Goal: Navigation & Orientation: Find specific page/section

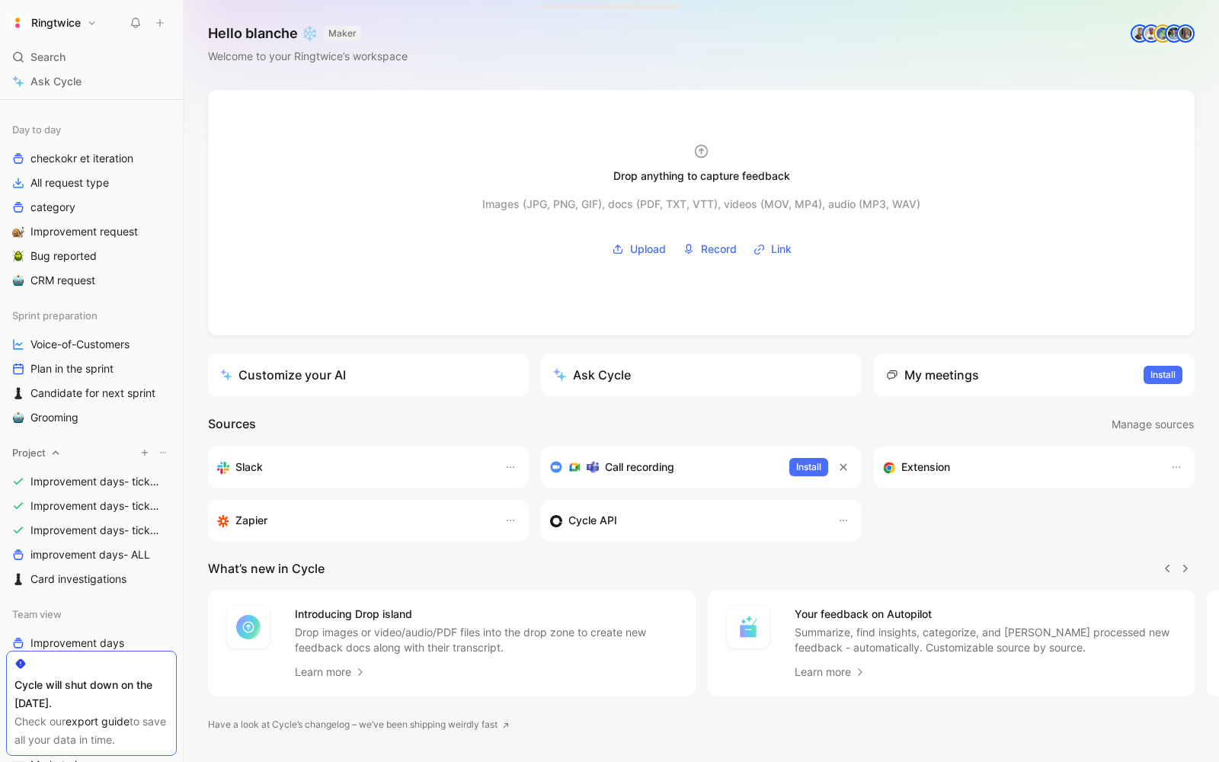
scroll to position [151, 0]
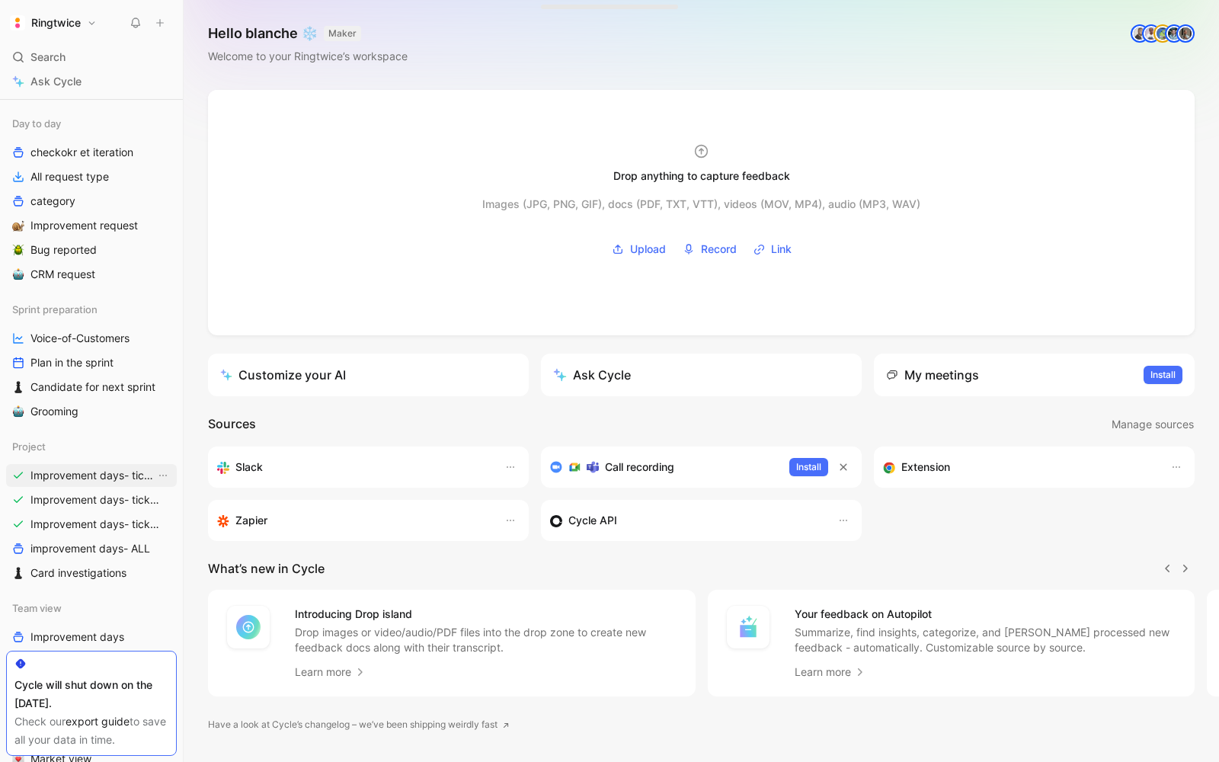
click at [56, 470] on span "Improvement days- tickets ready- React" at bounding box center [92, 475] width 125 height 15
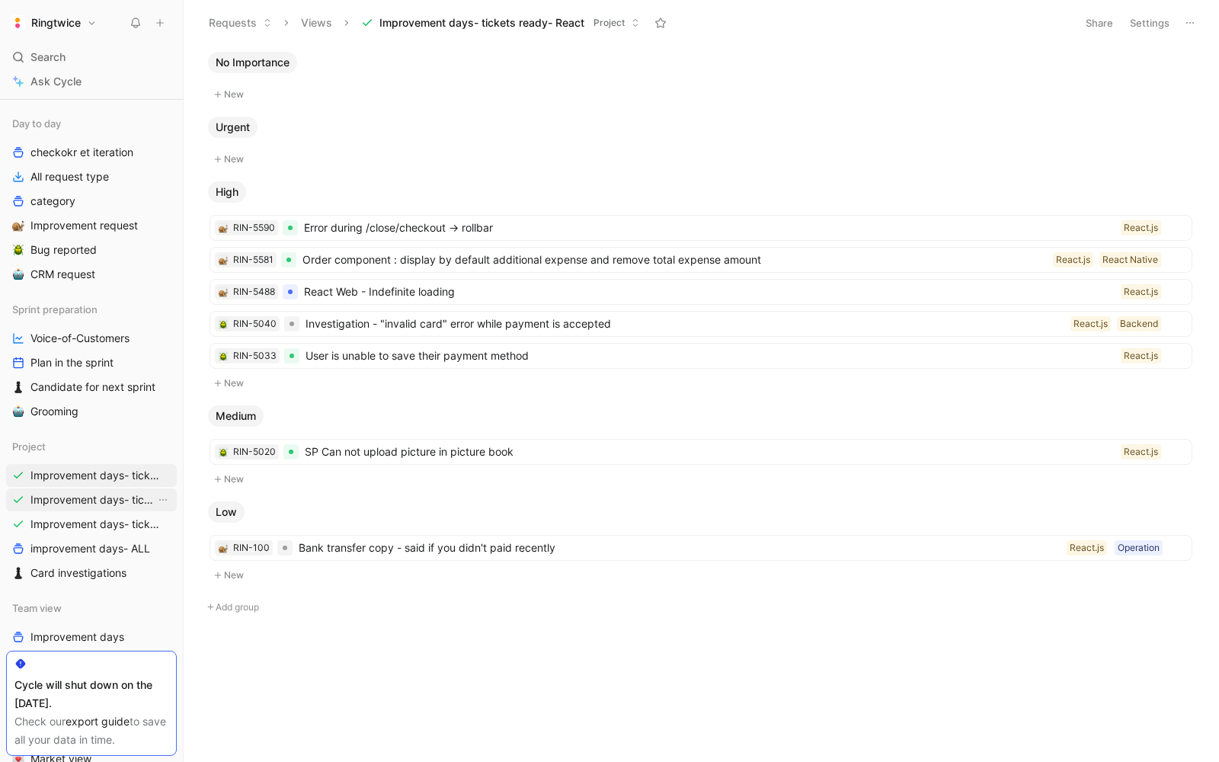
click at [53, 493] on span "Improvement days- tickets ready- backend" at bounding box center [92, 499] width 125 height 15
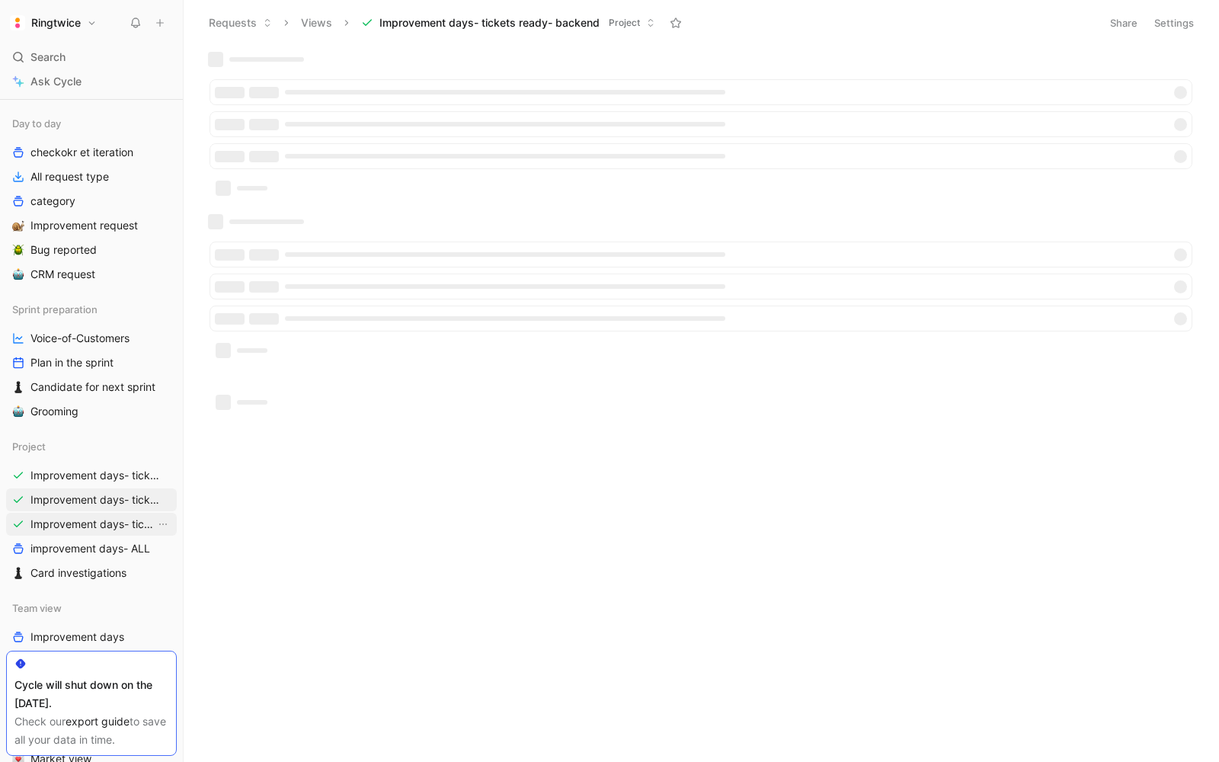
click at [53, 530] on span "Improvement days- tickets ready-legacy" at bounding box center [92, 524] width 125 height 15
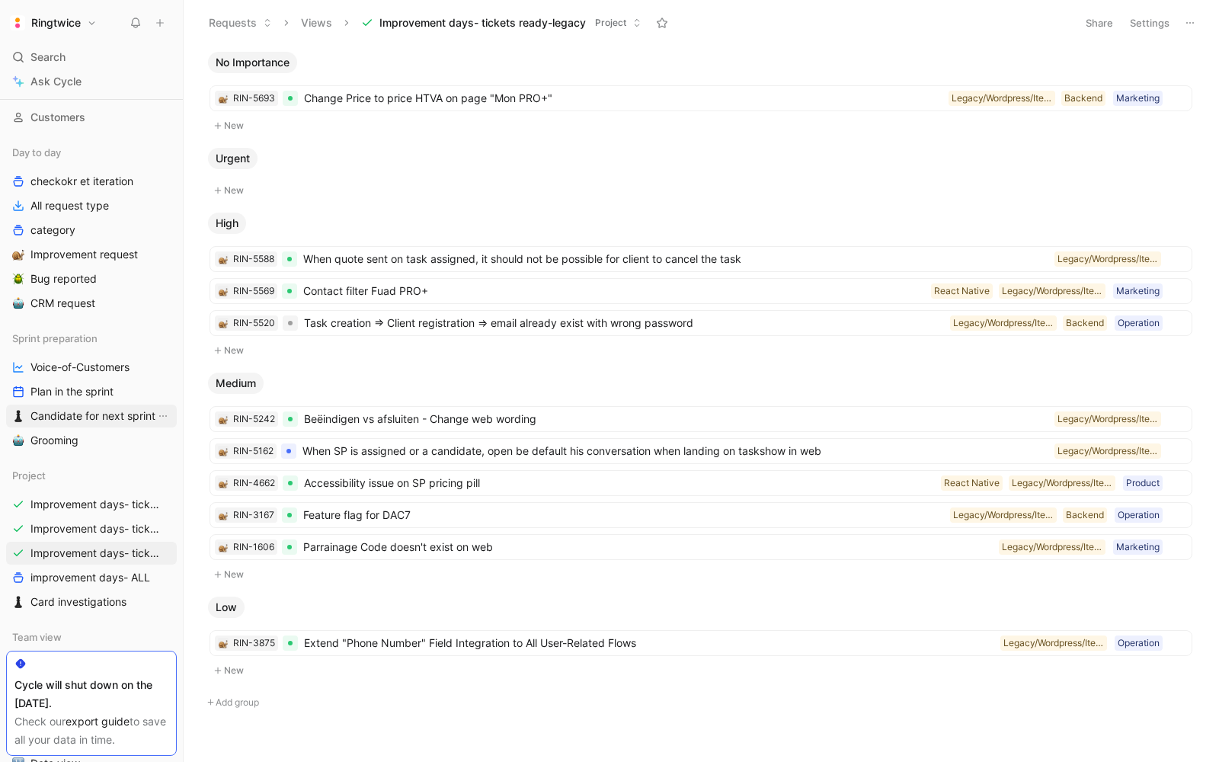
scroll to position [126, 0]
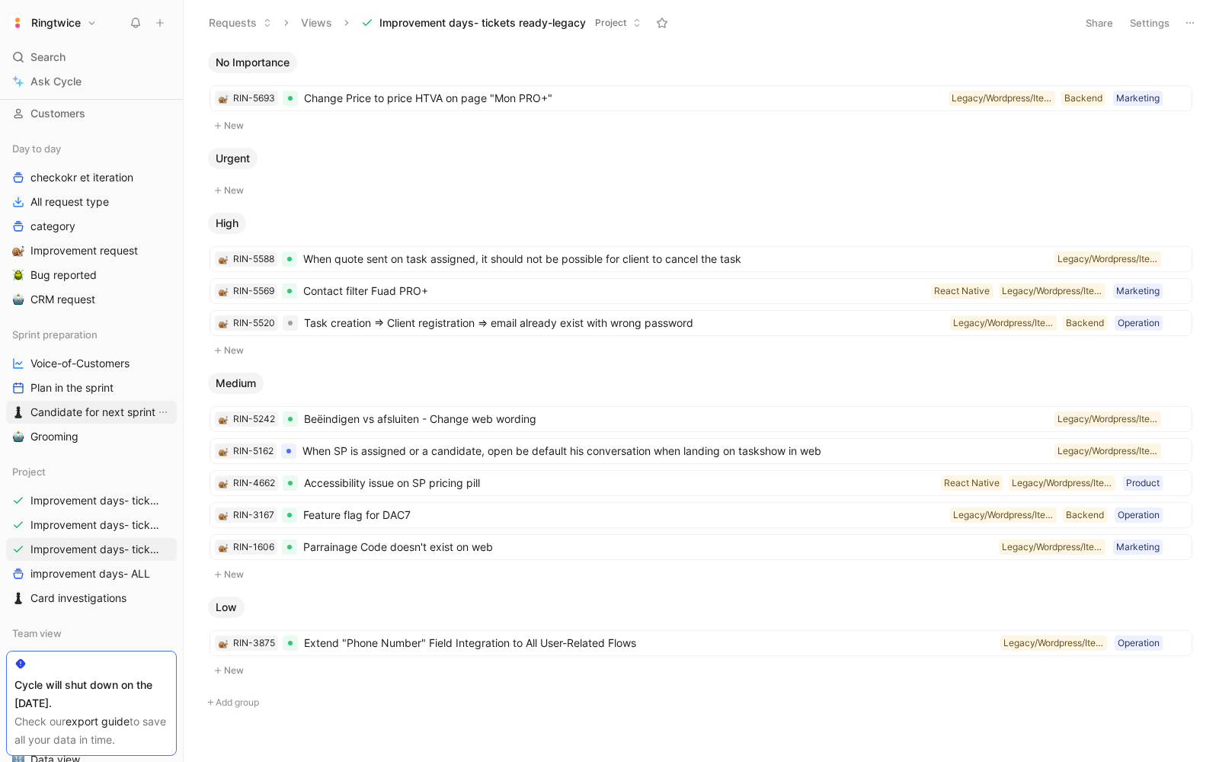
click at [78, 405] on span "Candidate for next sprint" at bounding box center [92, 412] width 125 height 15
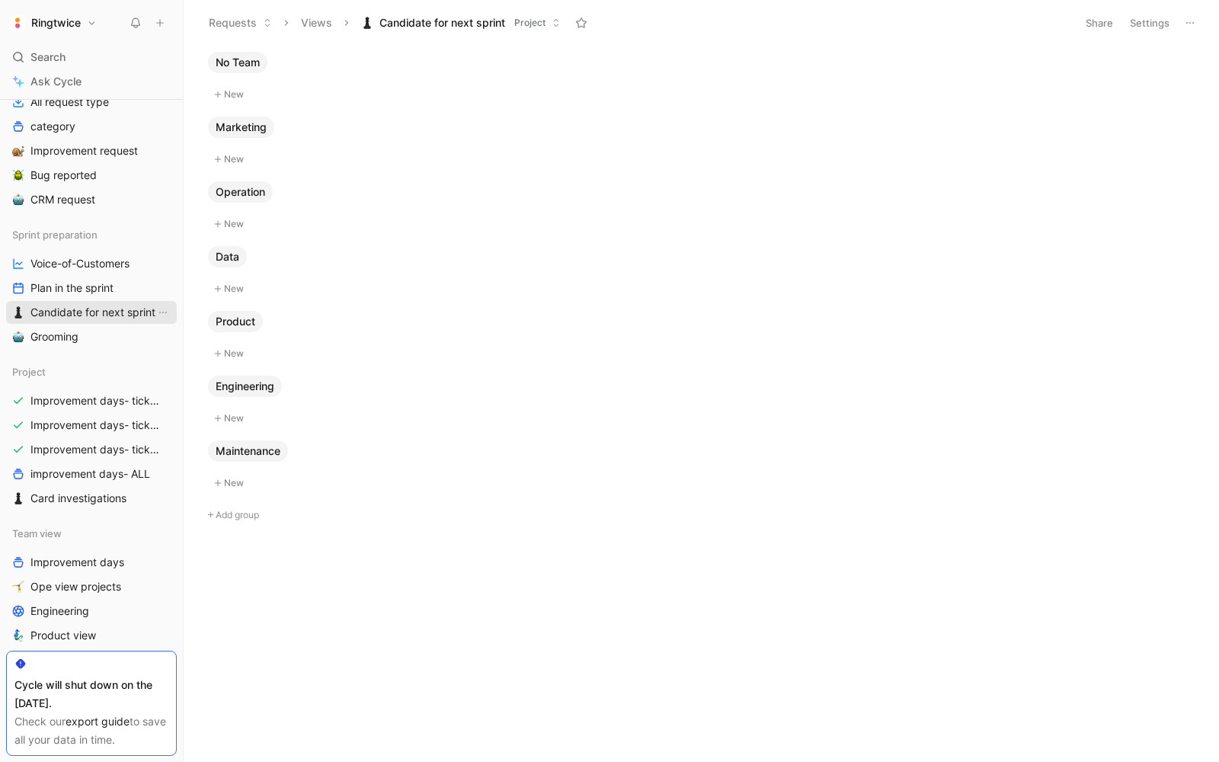
scroll to position [227, 0]
click at [79, 489] on span "Card investigations" at bounding box center [78, 496] width 96 height 15
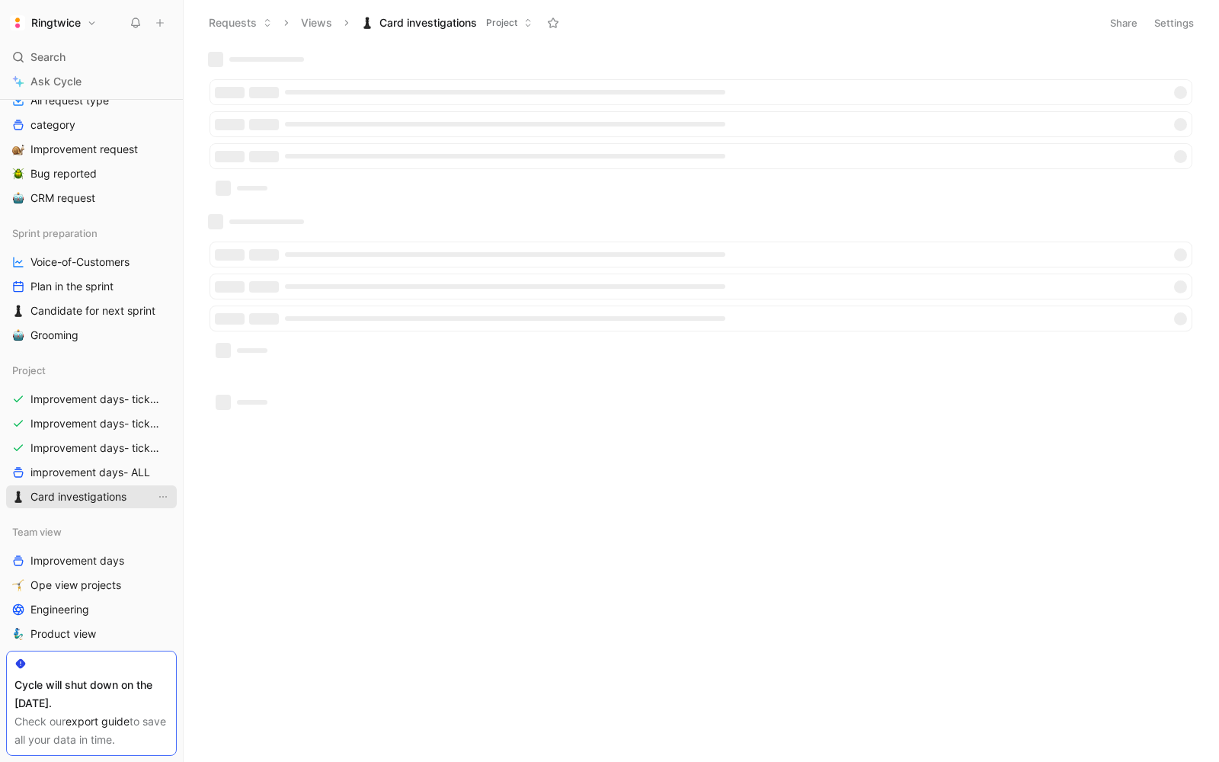
click at [79, 489] on span "Card investigations" at bounding box center [78, 496] width 96 height 15
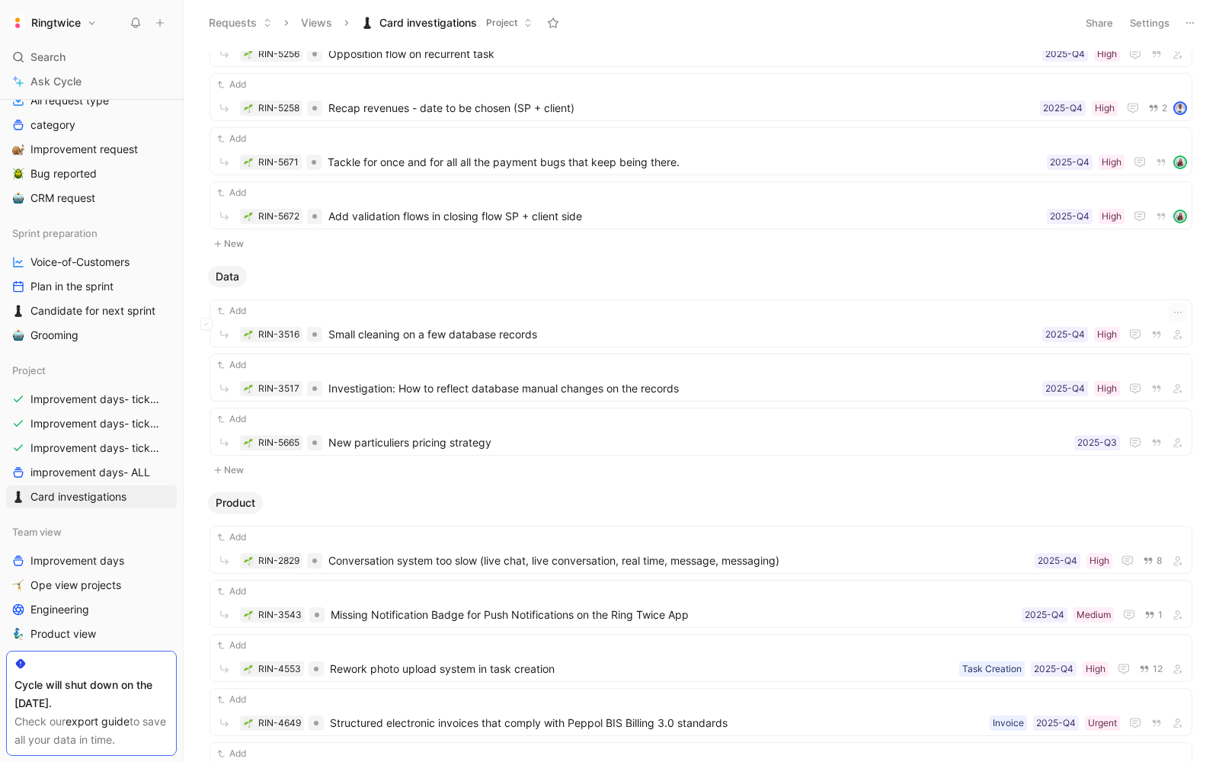
scroll to position [543, 0]
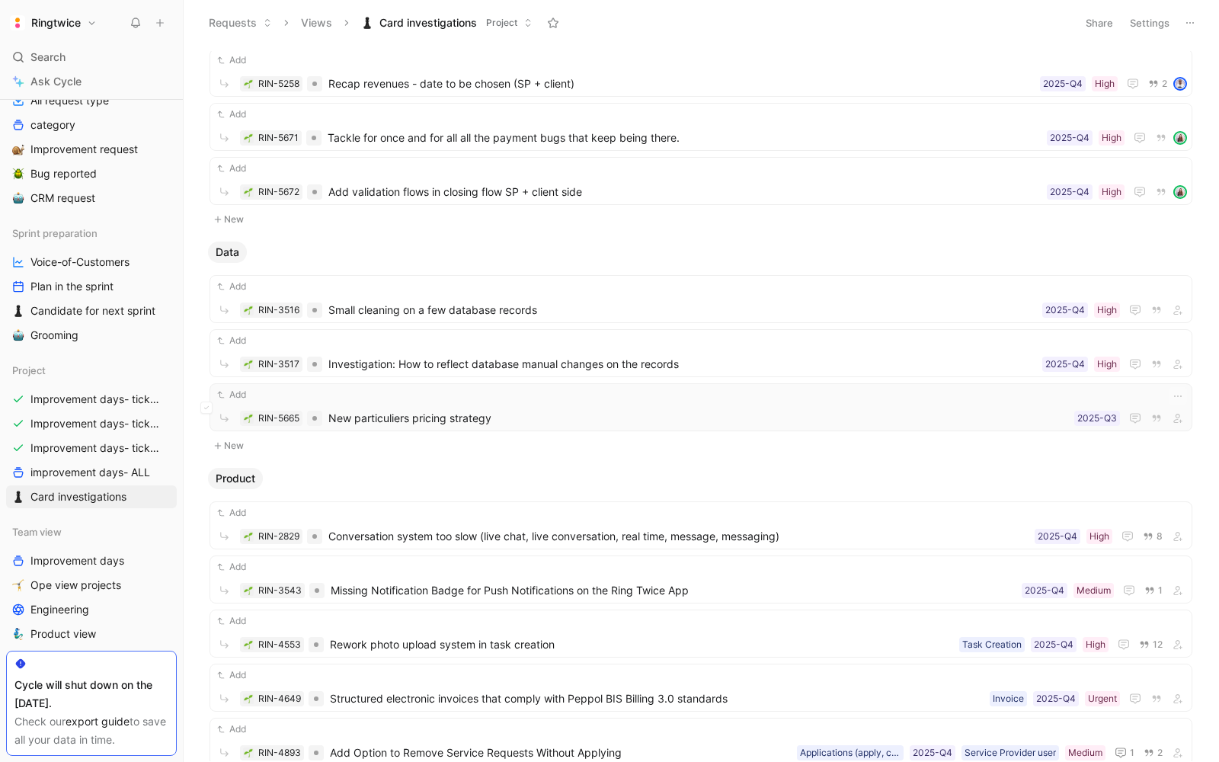
click at [542, 416] on span "New particuliers pricing strategy" at bounding box center [698, 418] width 740 height 18
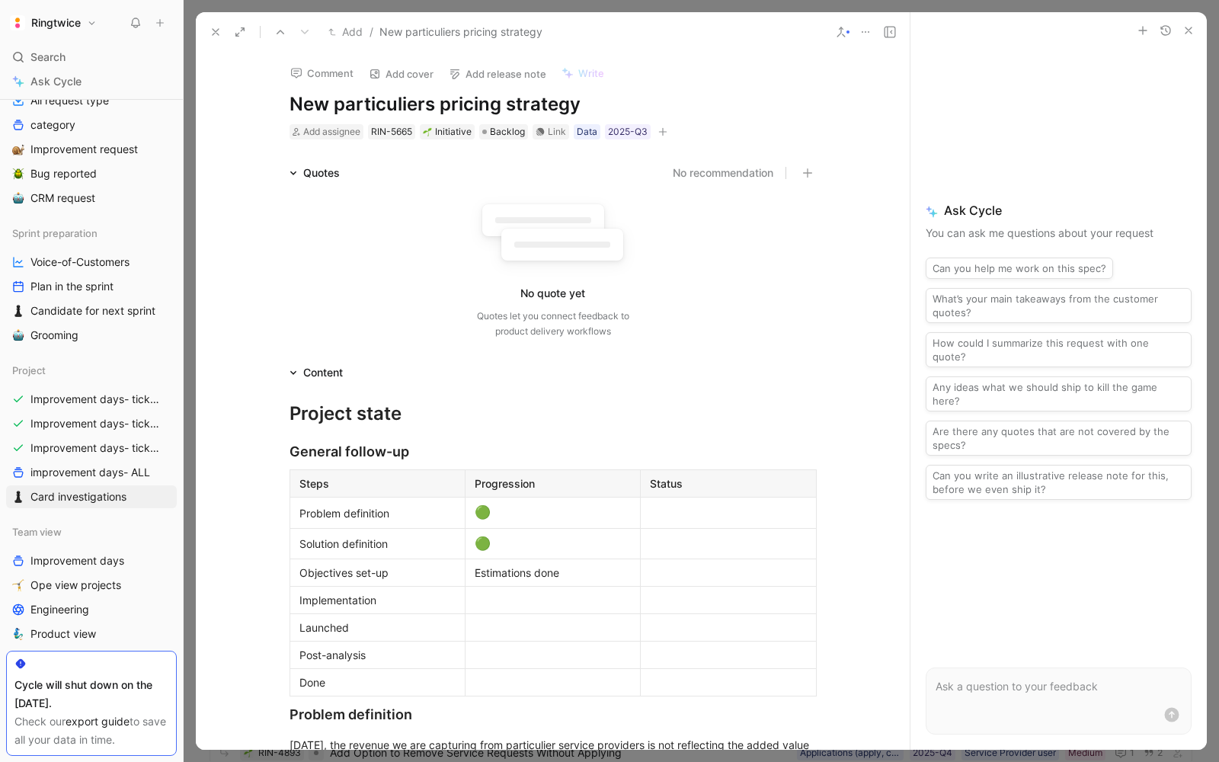
click at [219, 30] on icon at bounding box center [216, 32] width 12 height 12
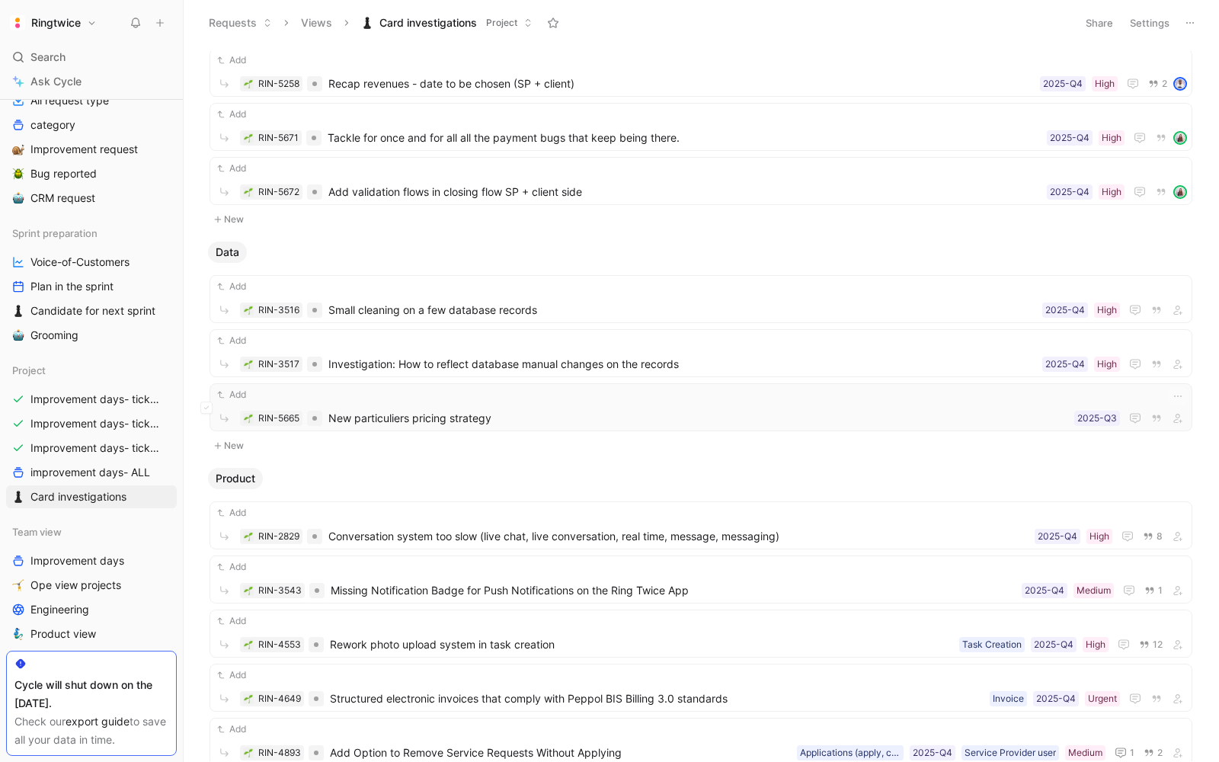
click at [424, 393] on div "Add" at bounding box center [701, 394] width 972 height 15
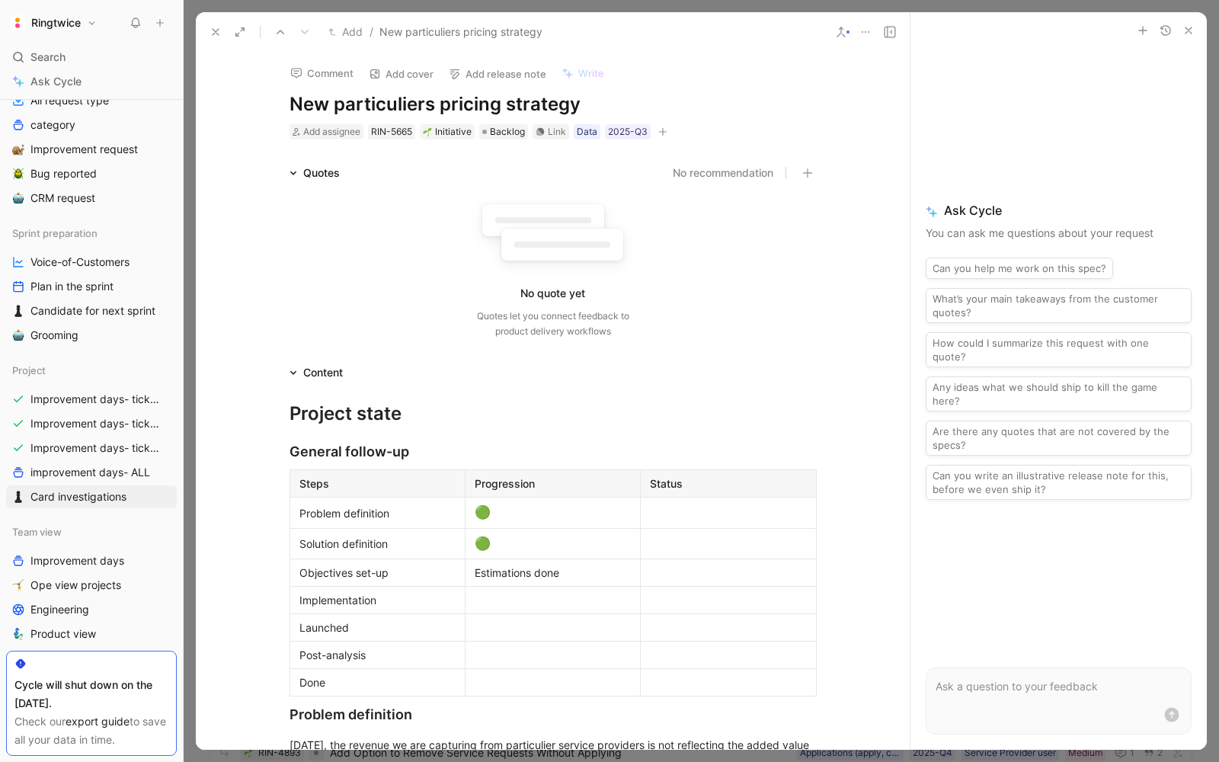
click at [218, 34] on use at bounding box center [216, 32] width 6 height 6
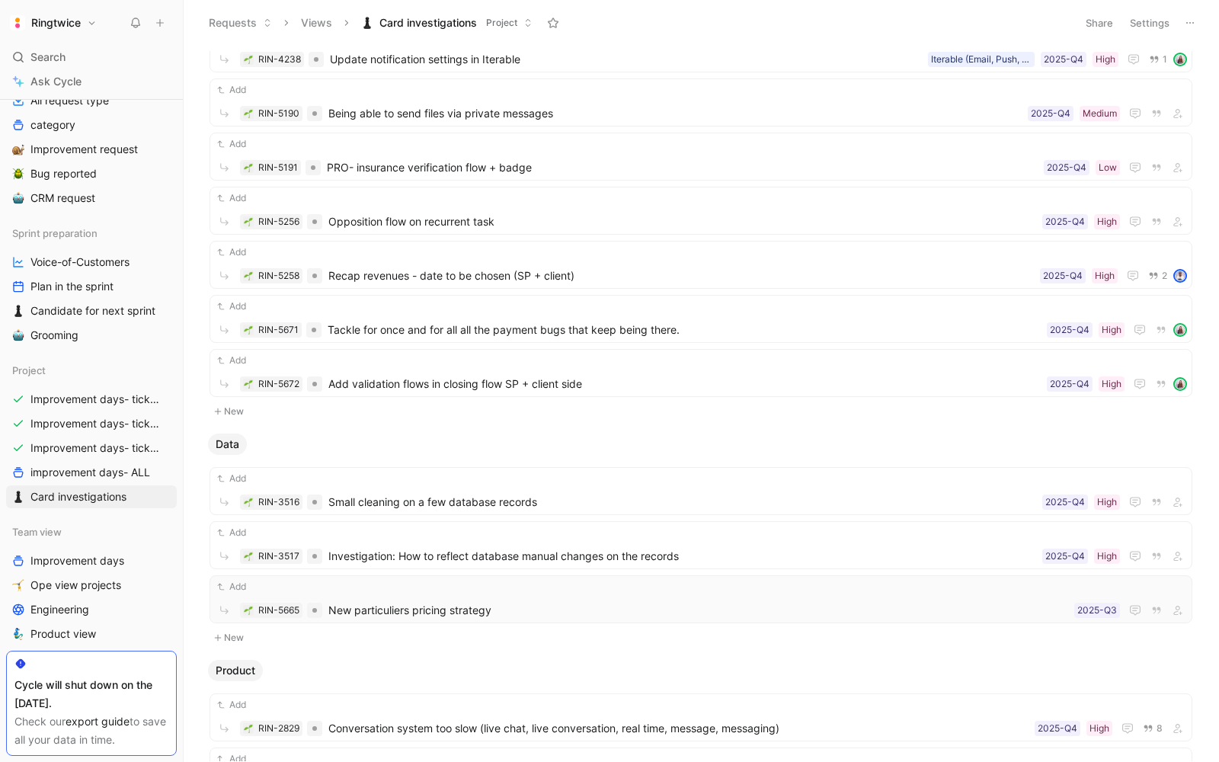
scroll to position [361, 0]
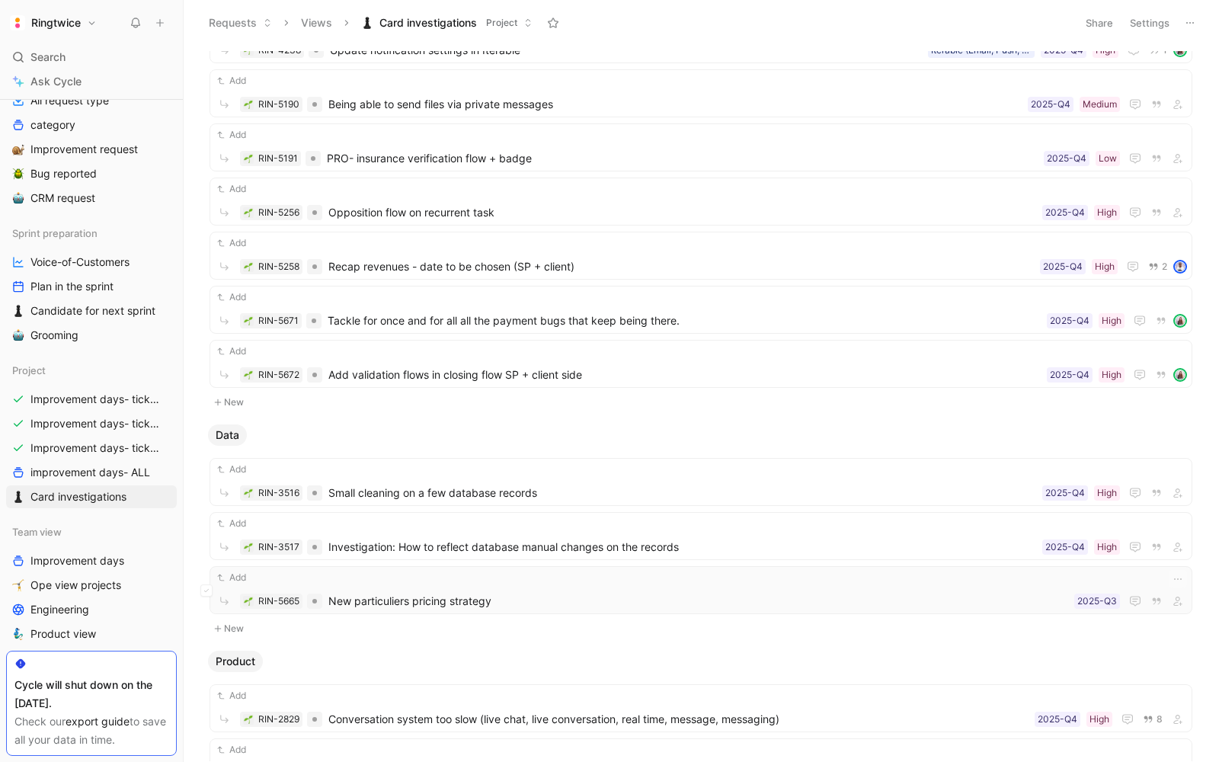
click at [419, 579] on div "Add RIN-5665 New particuliers pricing strategy 2025-Q3" at bounding box center [701, 590] width 972 height 40
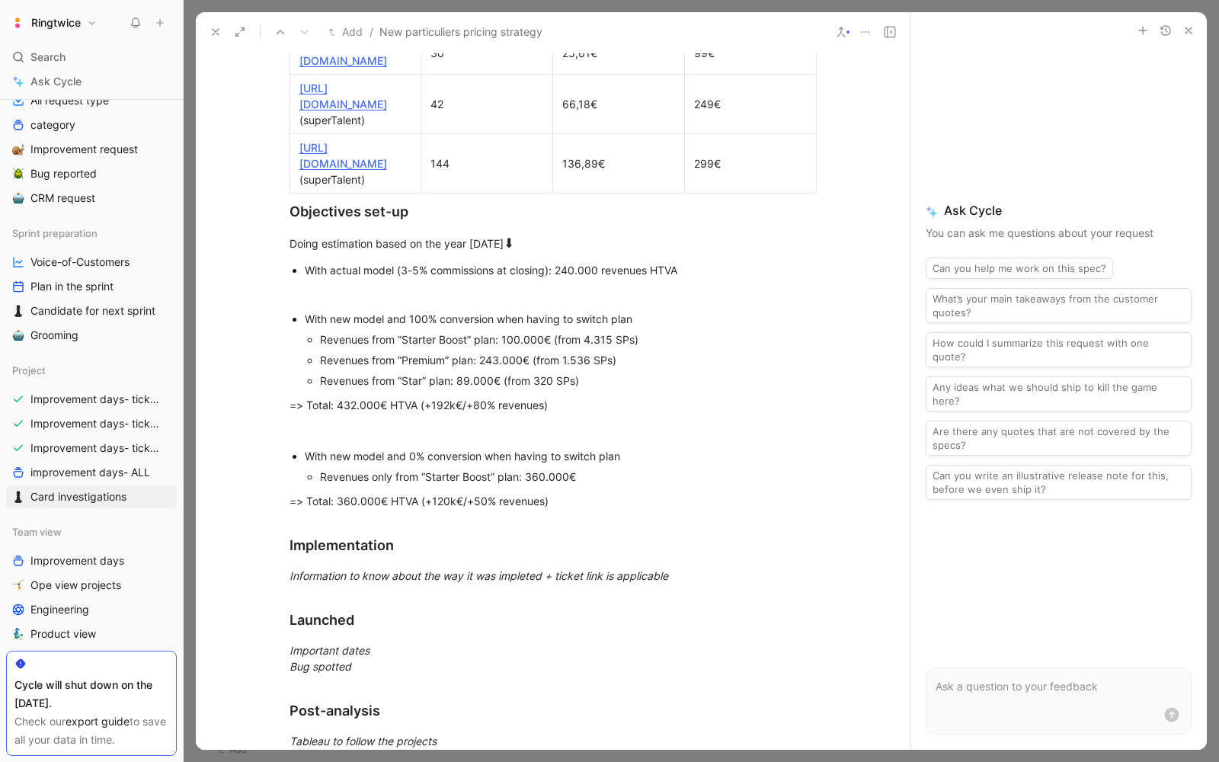
scroll to position [1494, 0]
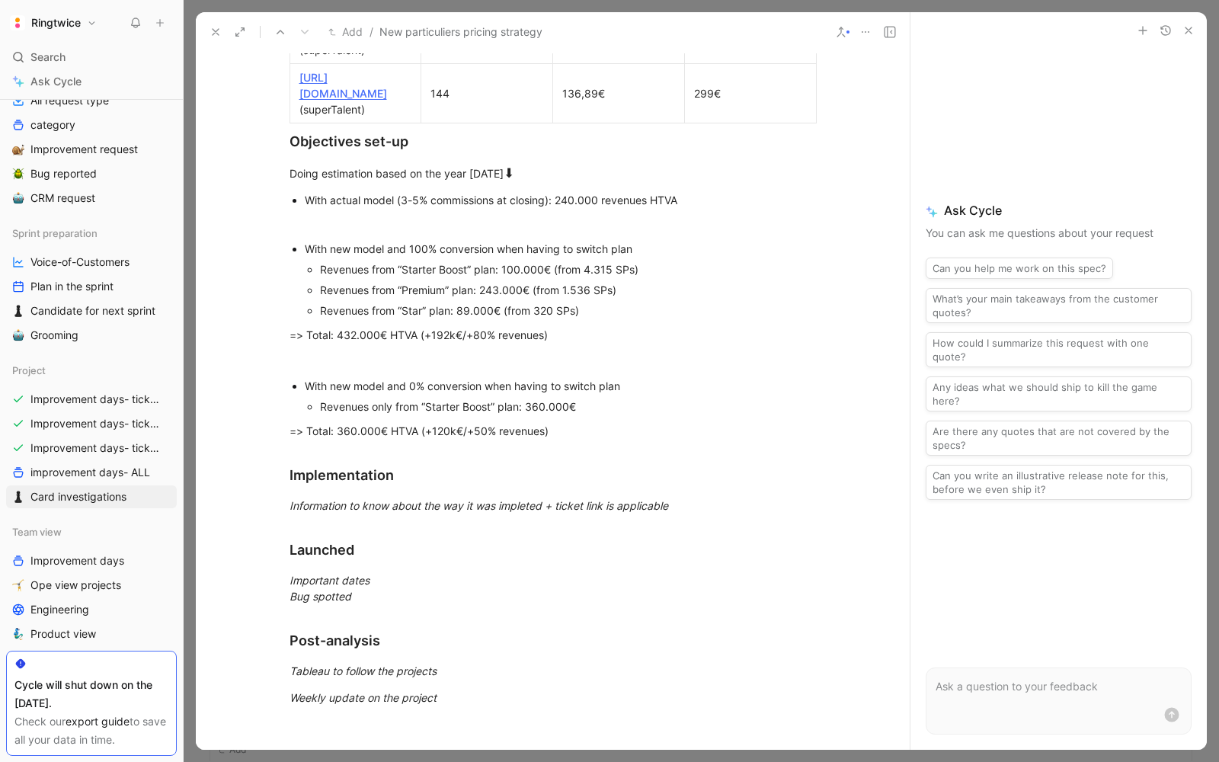
click at [217, 36] on icon at bounding box center [216, 32] width 12 height 12
